Goal: Information Seeking & Learning: Learn about a topic

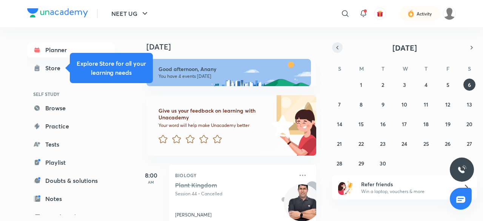
click at [337, 50] on icon "button" at bounding box center [337, 47] width 6 height 7
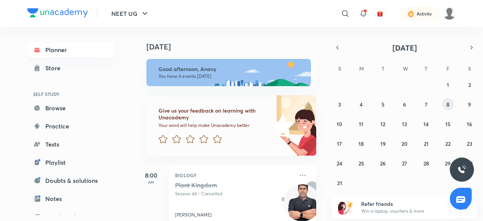
click at [445, 107] on button "8" at bounding box center [448, 104] width 12 height 12
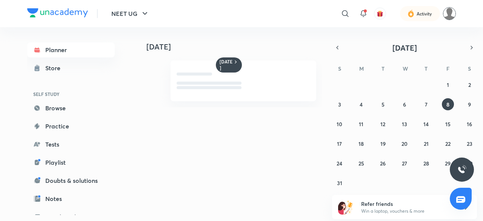
click at [446, 13] on img at bounding box center [449, 13] width 13 height 13
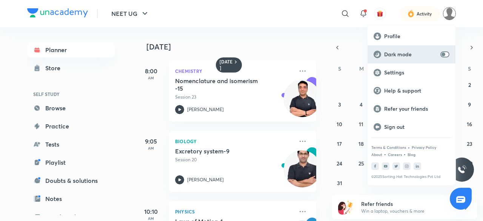
click at [446, 50] on div "Dark mode" at bounding box center [411, 54] width 88 height 18
checkbox input "true"
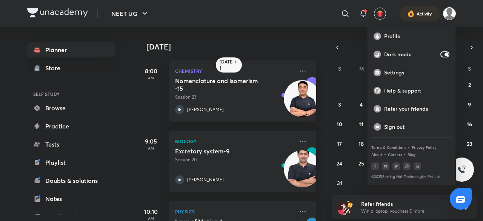
click at [450, 8] on div at bounding box center [241, 110] width 483 height 221
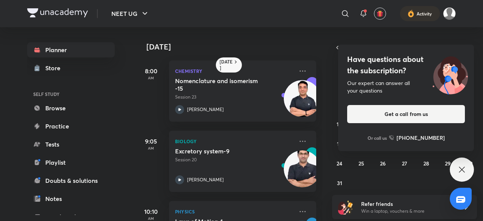
click at [432, 71] on img at bounding box center [450, 74] width 48 height 41
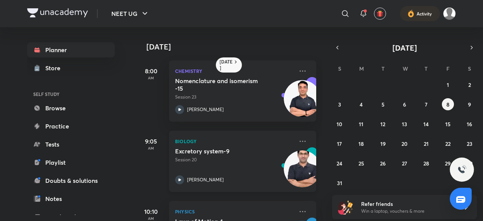
drag, startPoint x: 182, startPoint y: 180, endPoint x: 173, endPoint y: 178, distance: 9.7
click at [173, 178] on div "Biology Excretory system-9 Session 20 [PERSON_NAME]" at bounding box center [242, 160] width 147 height 61
click at [182, 177] on icon at bounding box center [179, 179] width 9 height 9
click at [468, 103] on abbr "9" at bounding box center [469, 104] width 3 height 7
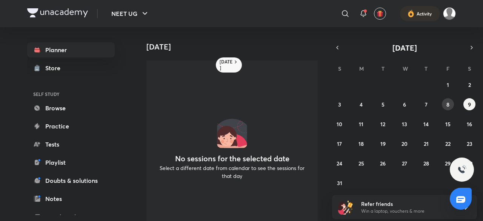
click at [450, 107] on button "8" at bounding box center [448, 104] width 12 height 12
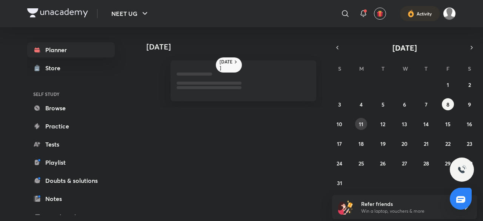
click at [362, 123] on abbr "11" at bounding box center [361, 123] width 5 height 7
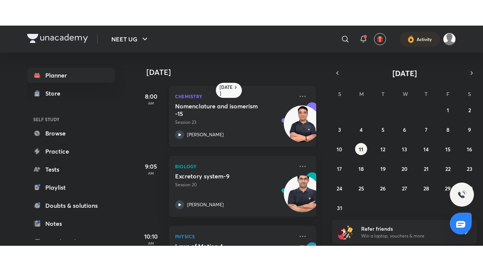
scroll to position [50, 0]
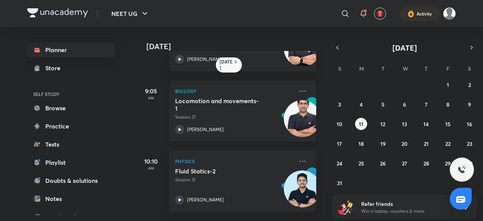
click at [180, 127] on icon at bounding box center [179, 129] width 9 height 9
click at [181, 129] on icon at bounding box center [179, 129] width 9 height 9
